Goal: Information Seeking & Learning: Learn about a topic

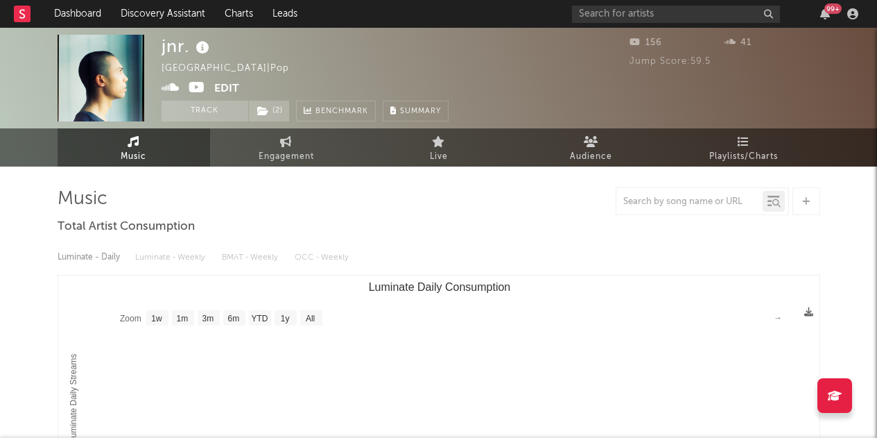
select select "1w"
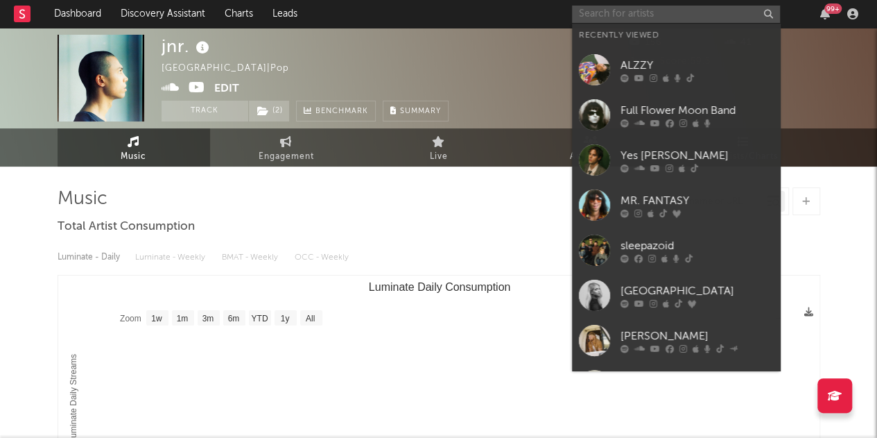
click at [617, 15] on input "text" at bounding box center [676, 14] width 208 height 17
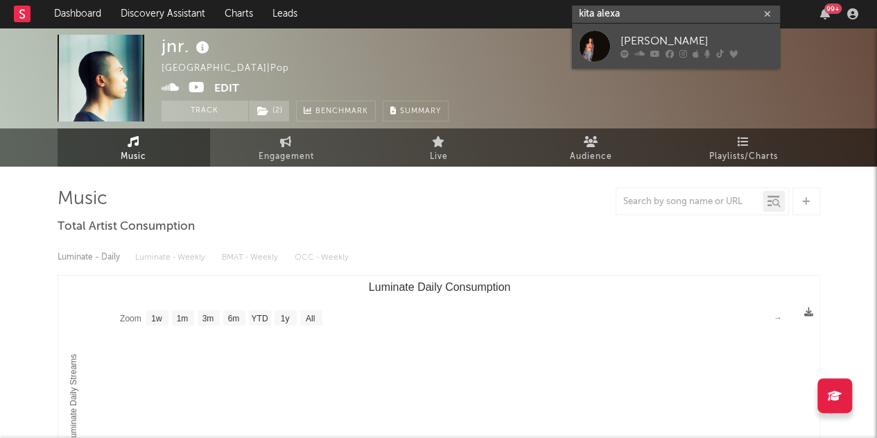
type input "kita alexa"
click at [634, 37] on div "[PERSON_NAME]" at bounding box center [697, 41] width 153 height 17
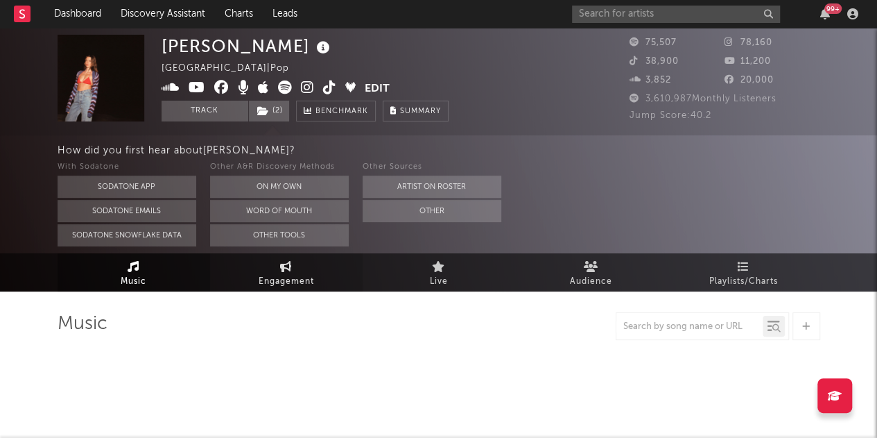
select select "6m"
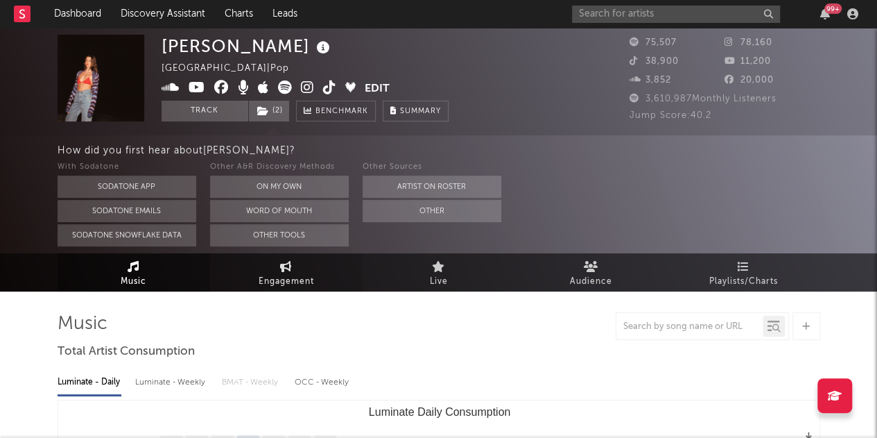
click at [303, 281] on span "Engagement" at bounding box center [286, 281] width 55 height 17
select select "1w"
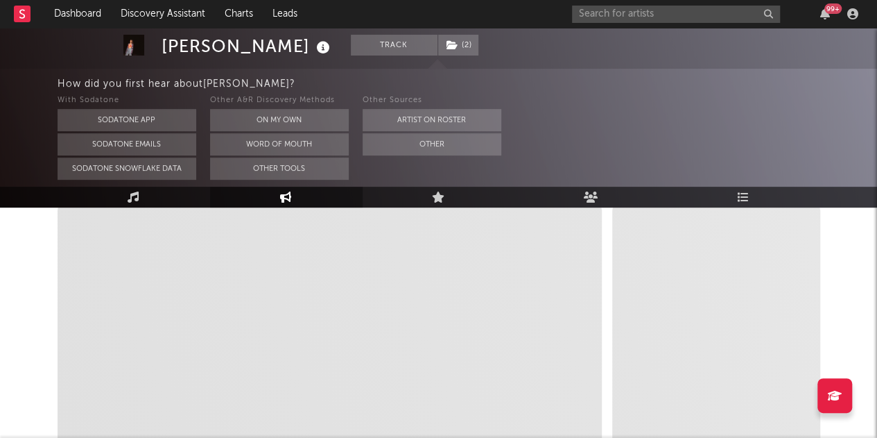
scroll to position [221, 0]
click at [440, 121] on button "Artist on Roster" at bounding box center [432, 120] width 139 height 22
select select "1m"
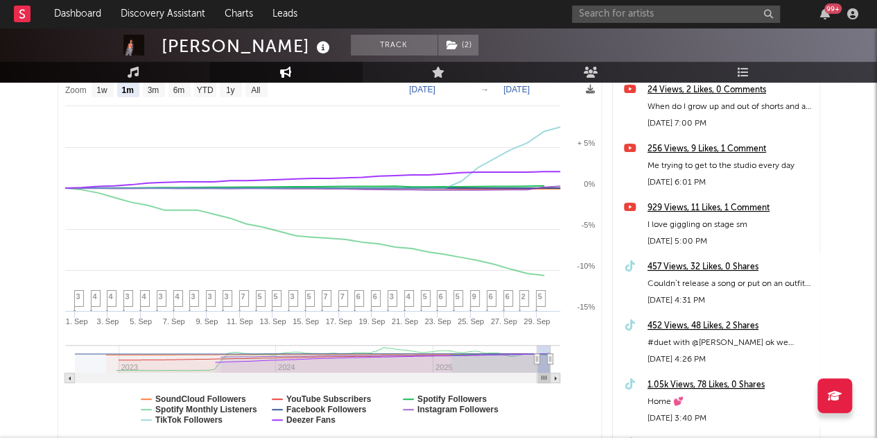
scroll to position [96, 0]
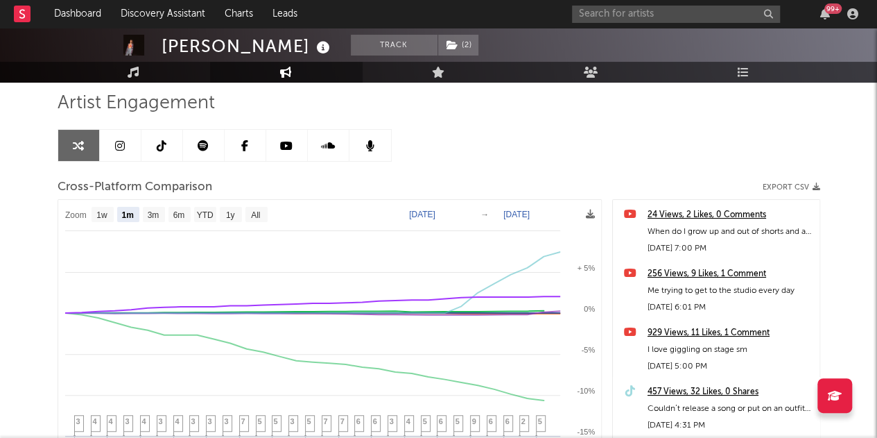
click at [19, 260] on div "[PERSON_NAME] Track ( 2 ) [GEOGRAPHIC_DATA] | Pop Edit Track ( 2 ) Benchmark Su…" at bounding box center [438, 296] width 877 height 728
